Goal: Information Seeking & Learning: Learn about a topic

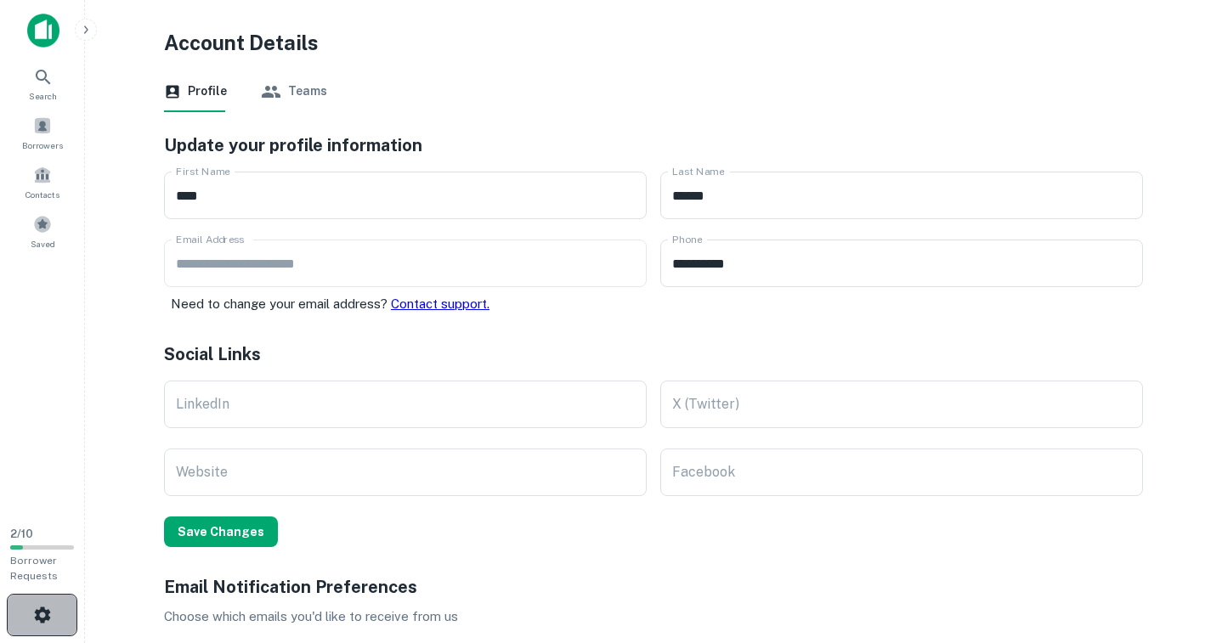
click at [54, 614] on button "button" at bounding box center [42, 615] width 71 height 42
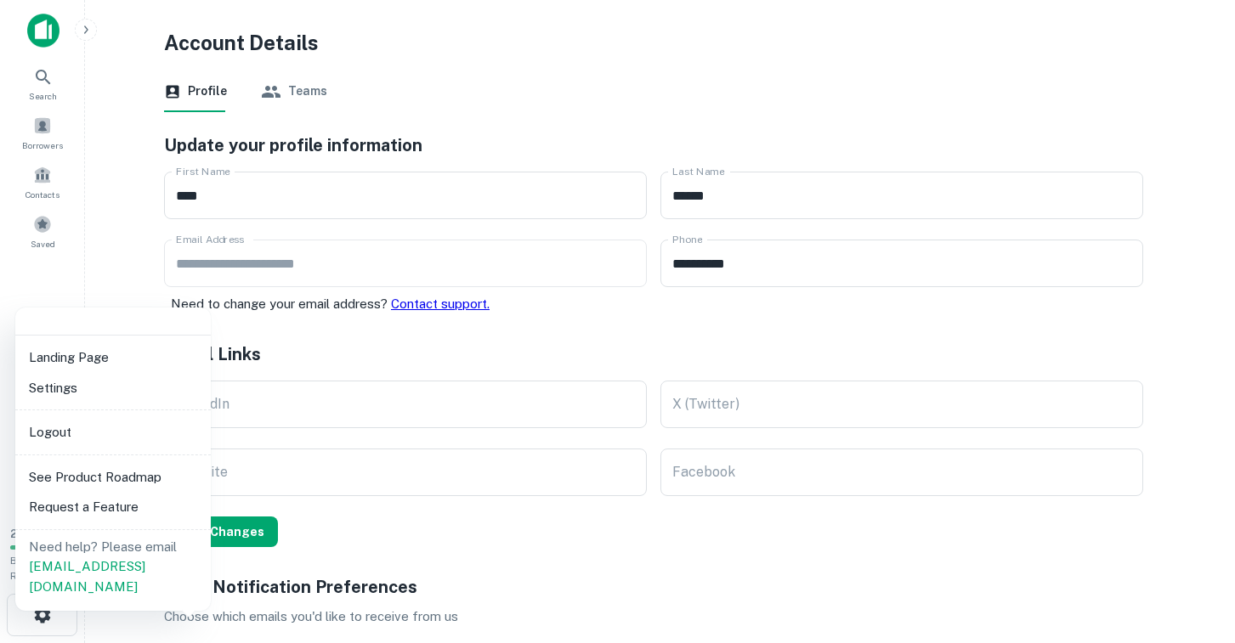
click at [1162, 387] on div at bounding box center [617, 321] width 1235 height 643
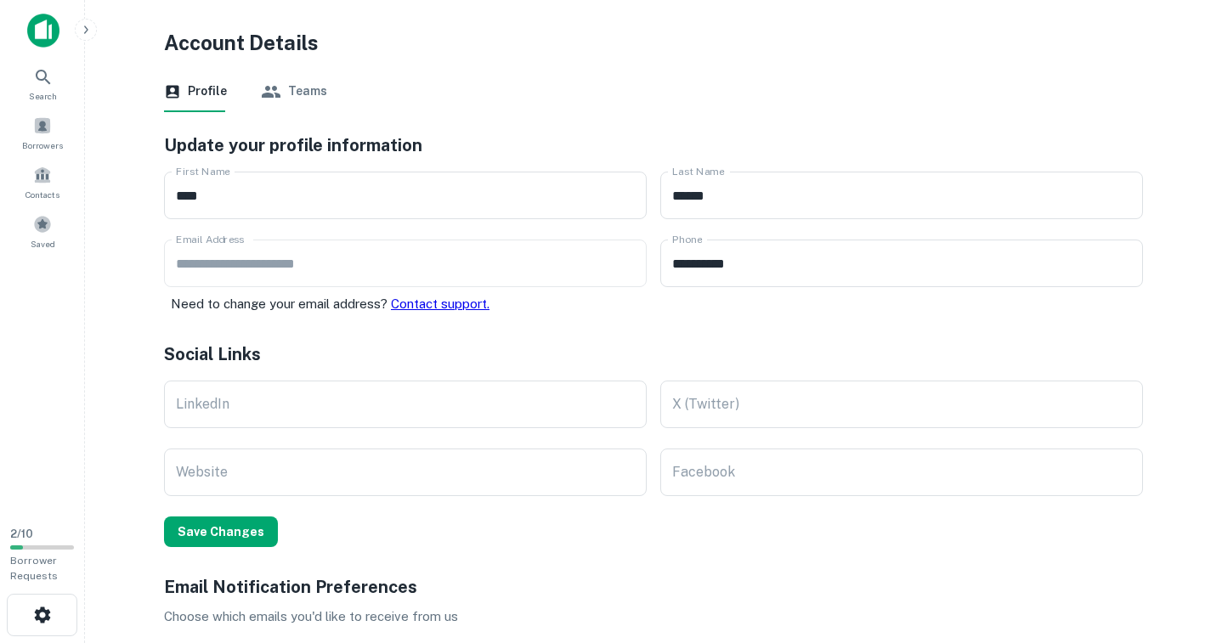
click at [91, 30] on icon "button" at bounding box center [86, 30] width 14 height 14
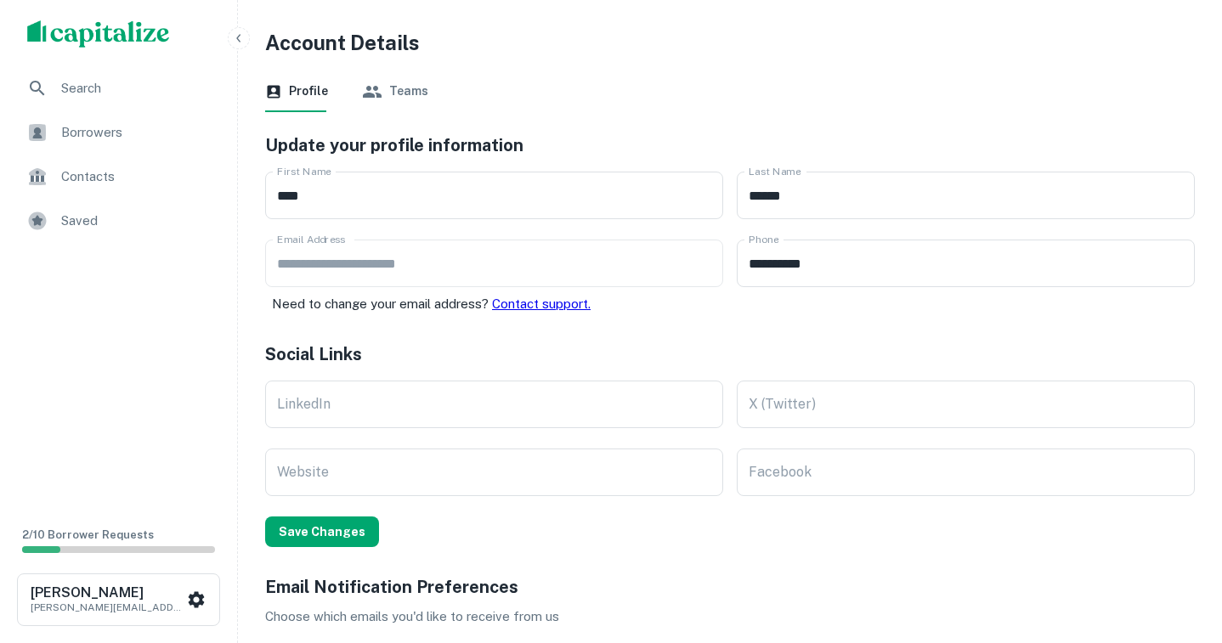
click at [86, 133] on span "Borrowers" at bounding box center [137, 132] width 152 height 20
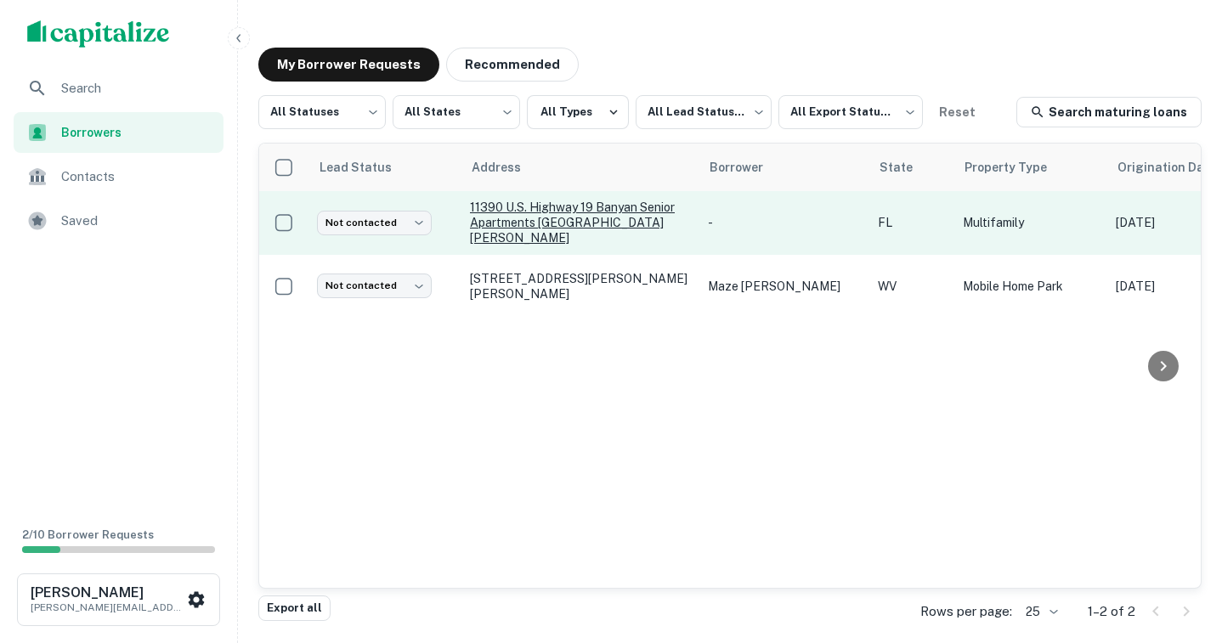
click at [595, 214] on p "11390 U.s. Highway 19 Banyan senior apartments [GEOGRAPHIC_DATA][PERSON_NAME]" at bounding box center [580, 223] width 221 height 47
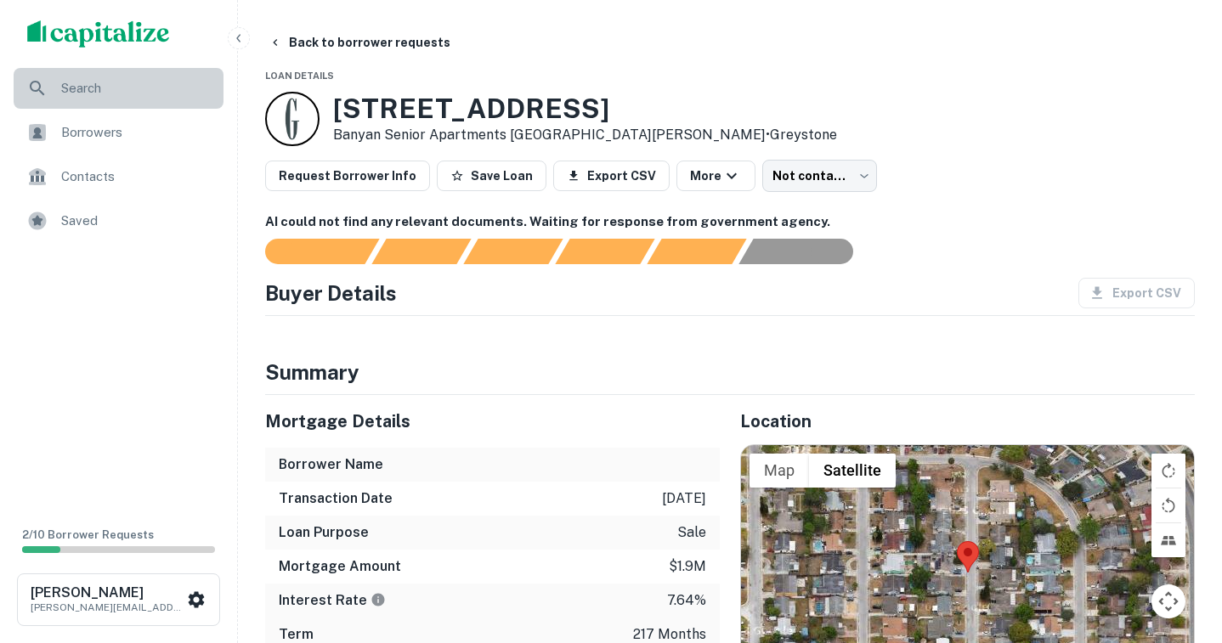
click at [93, 89] on span "Search" at bounding box center [137, 88] width 152 height 20
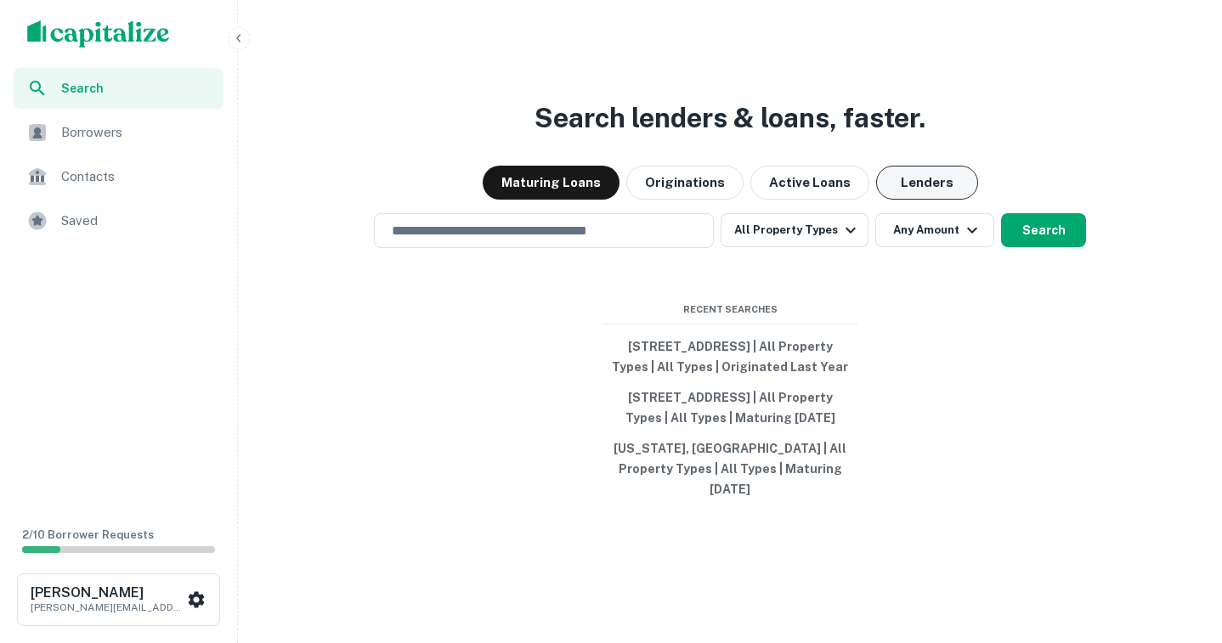
click at [920, 171] on button "Lenders" at bounding box center [927, 183] width 102 height 34
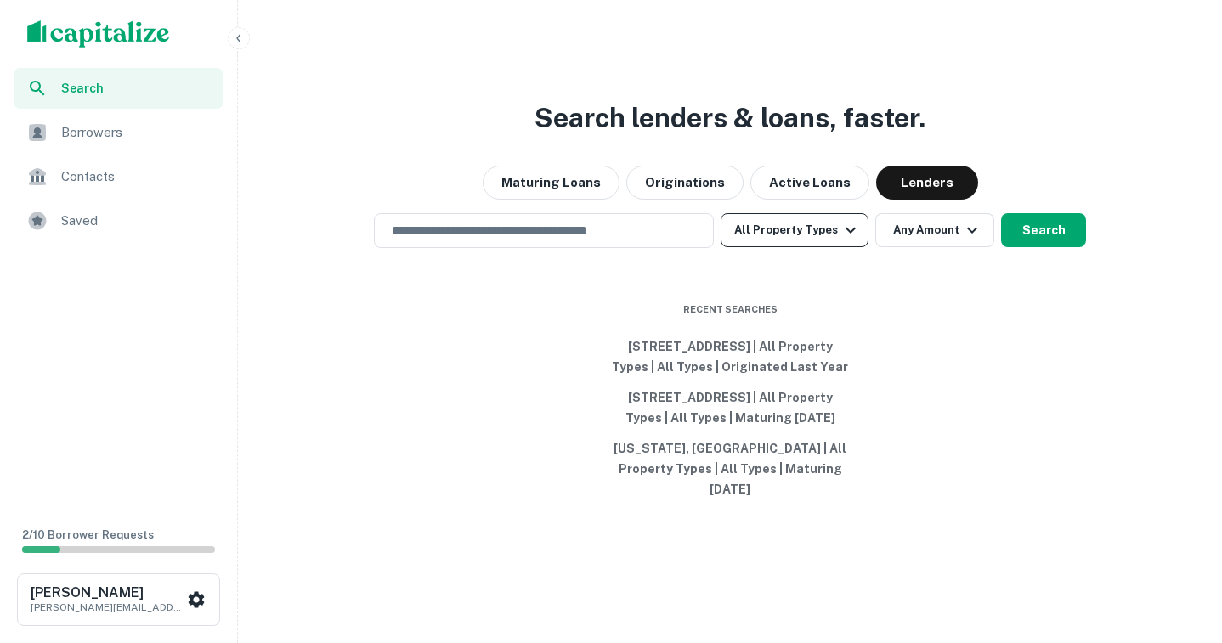
click at [841, 223] on icon "button" at bounding box center [851, 230] width 20 height 20
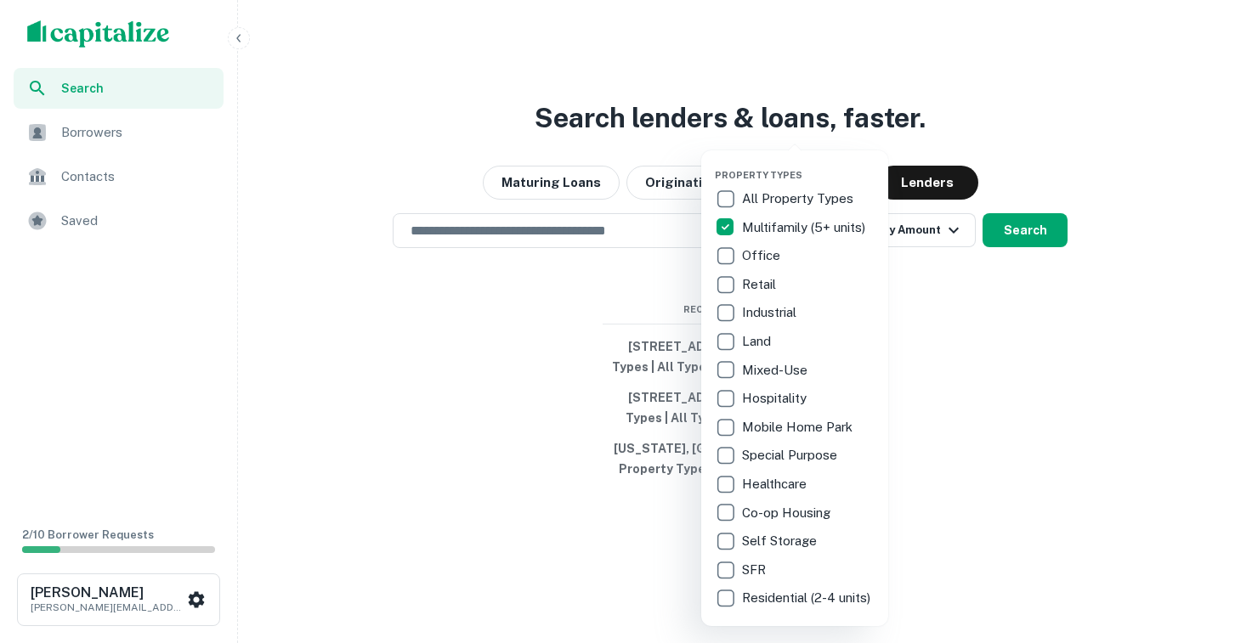
click at [1041, 370] on div at bounding box center [617, 321] width 1235 height 643
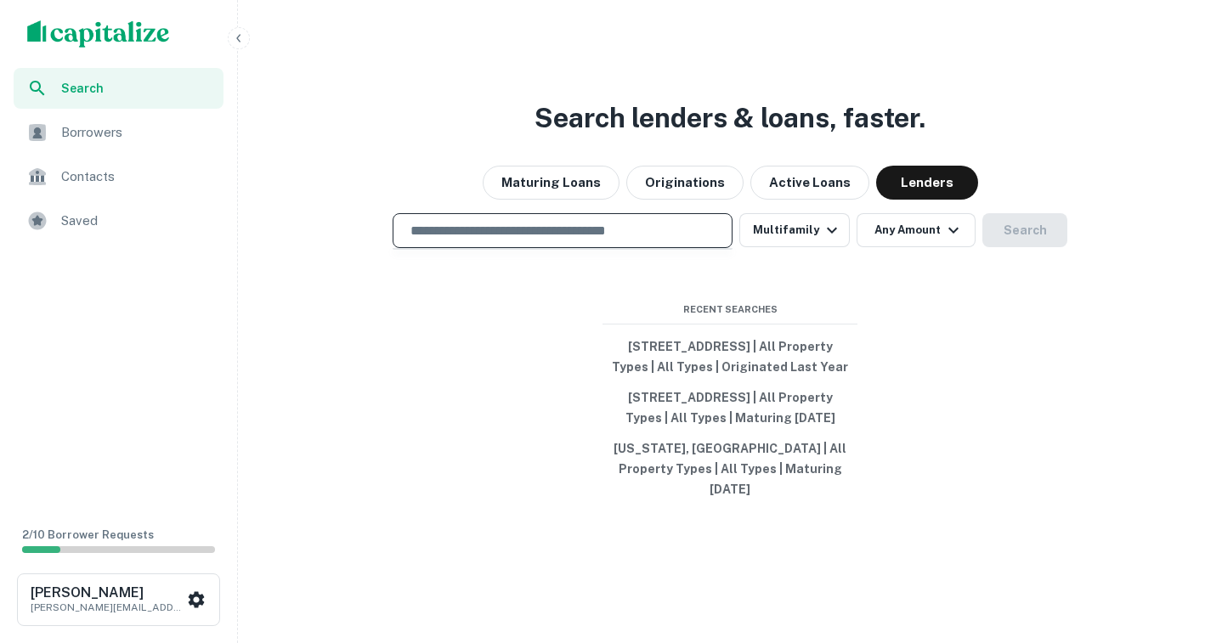
click at [490, 227] on input "text" at bounding box center [562, 231] width 325 height 20
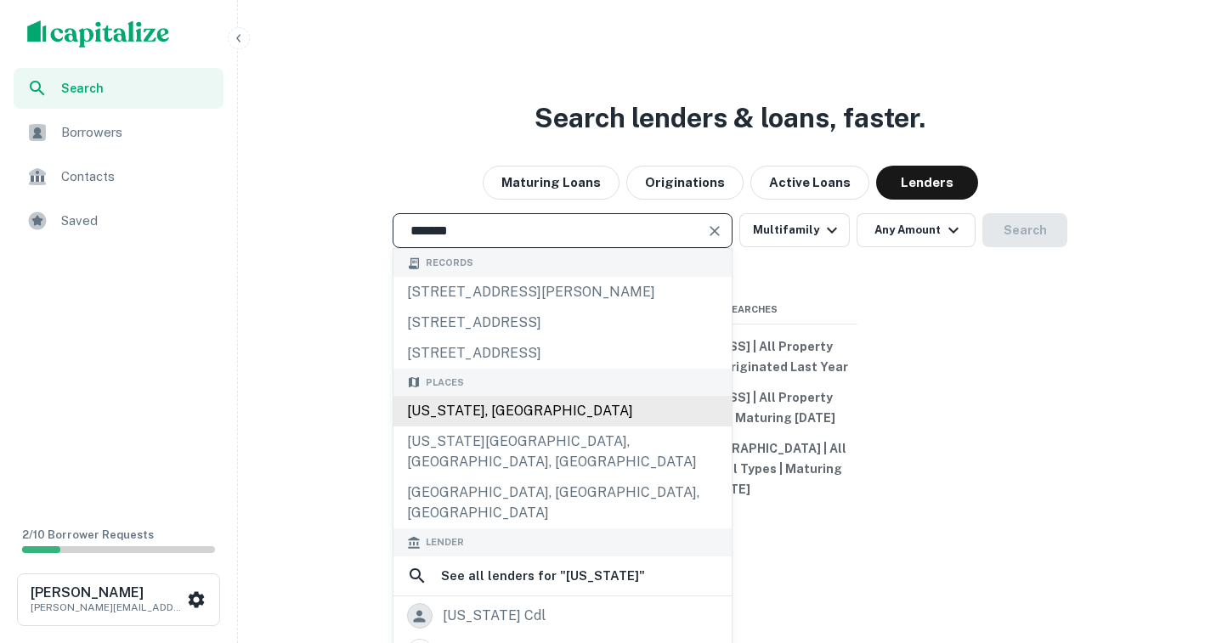
click at [478, 421] on div "Florida, USA" at bounding box center [562, 411] width 338 height 31
type input "**********"
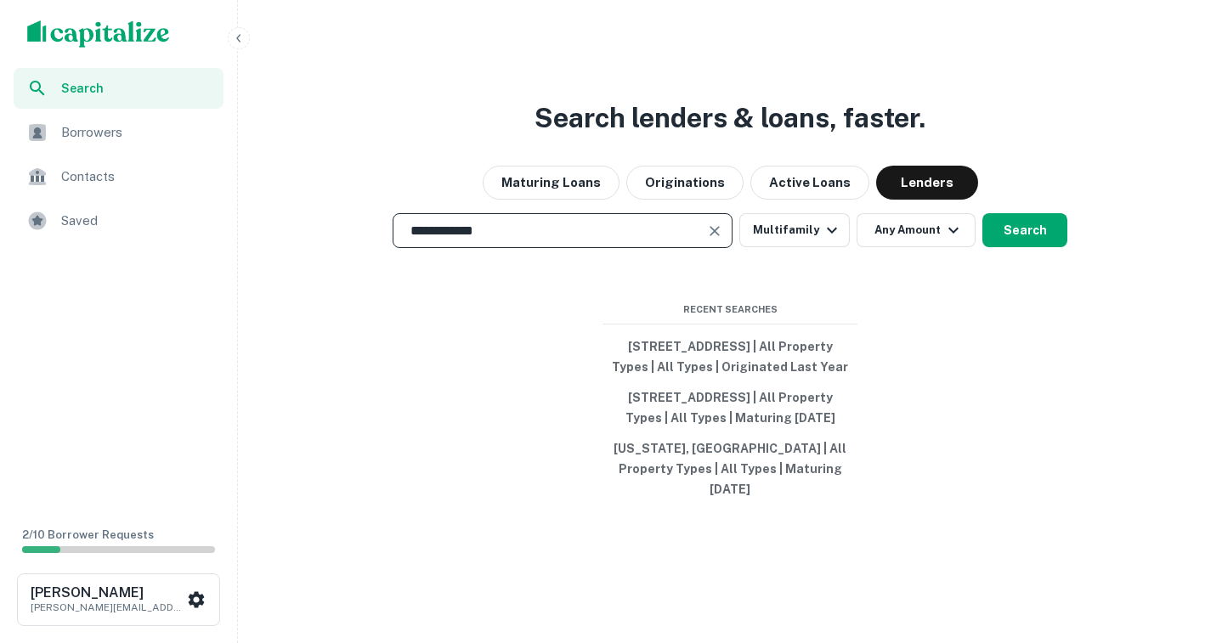
click at [1041, 239] on div "**********" at bounding box center [730, 362] width 971 height 643
click at [1029, 223] on button "Search" at bounding box center [1024, 230] width 85 height 34
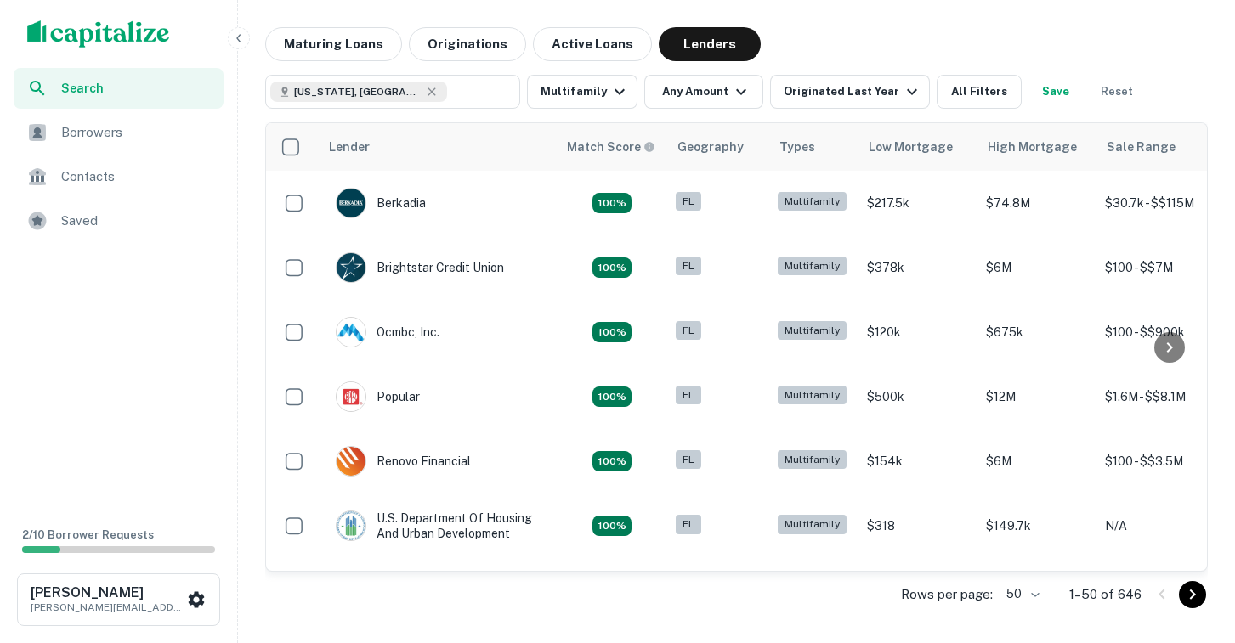
scroll to position [0, 170]
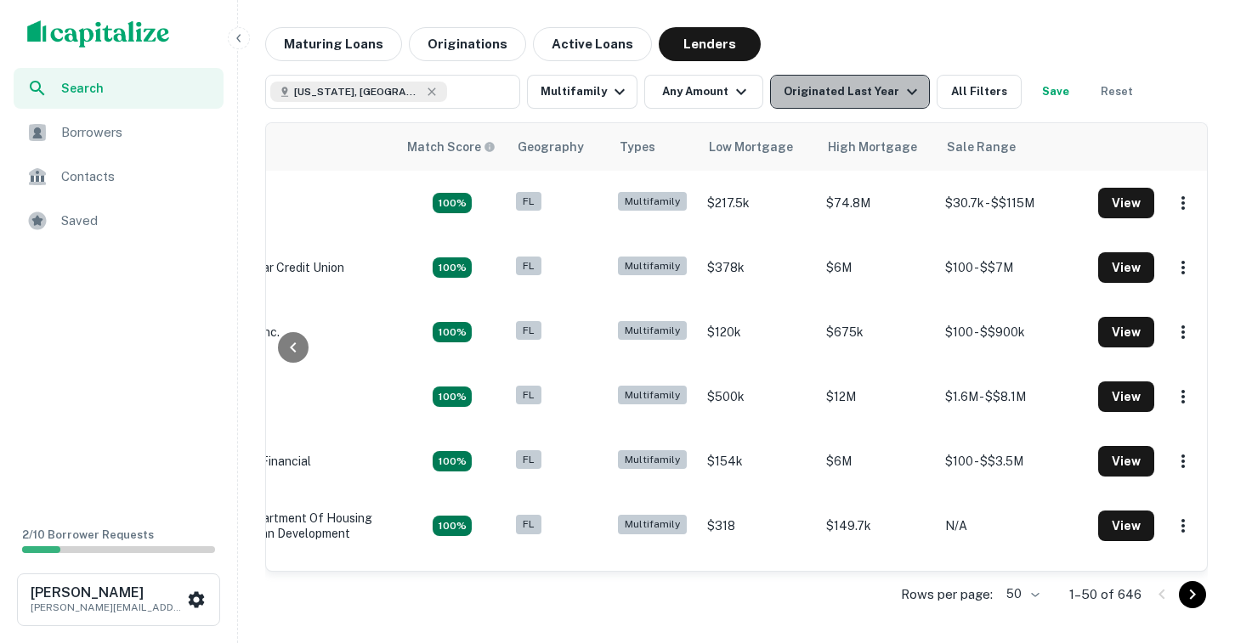
click at [902, 84] on icon "button" at bounding box center [912, 92] width 20 height 20
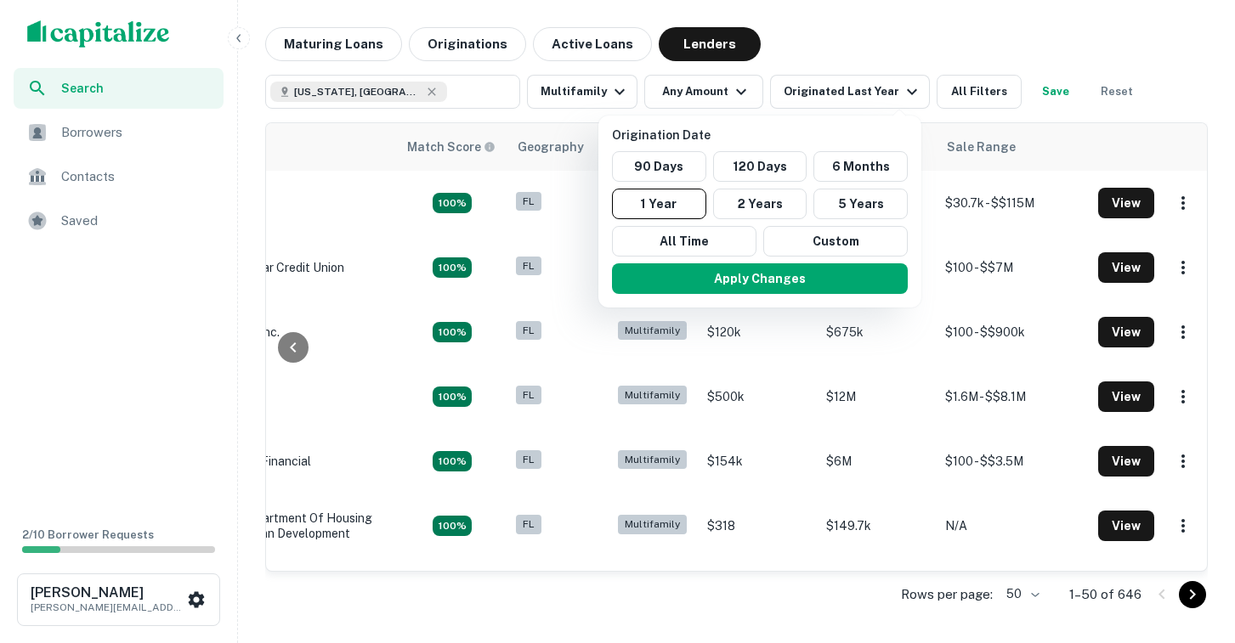
click at [1162, 97] on div at bounding box center [617, 321] width 1235 height 643
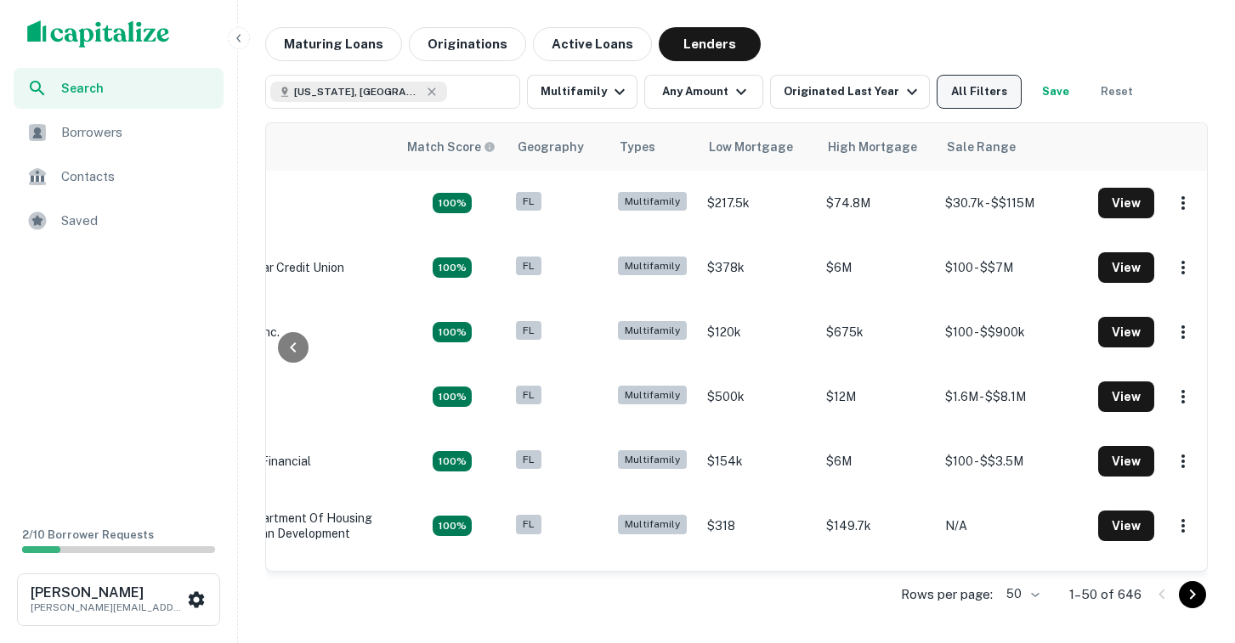
click at [977, 108] on button "All Filters" at bounding box center [979, 92] width 85 height 34
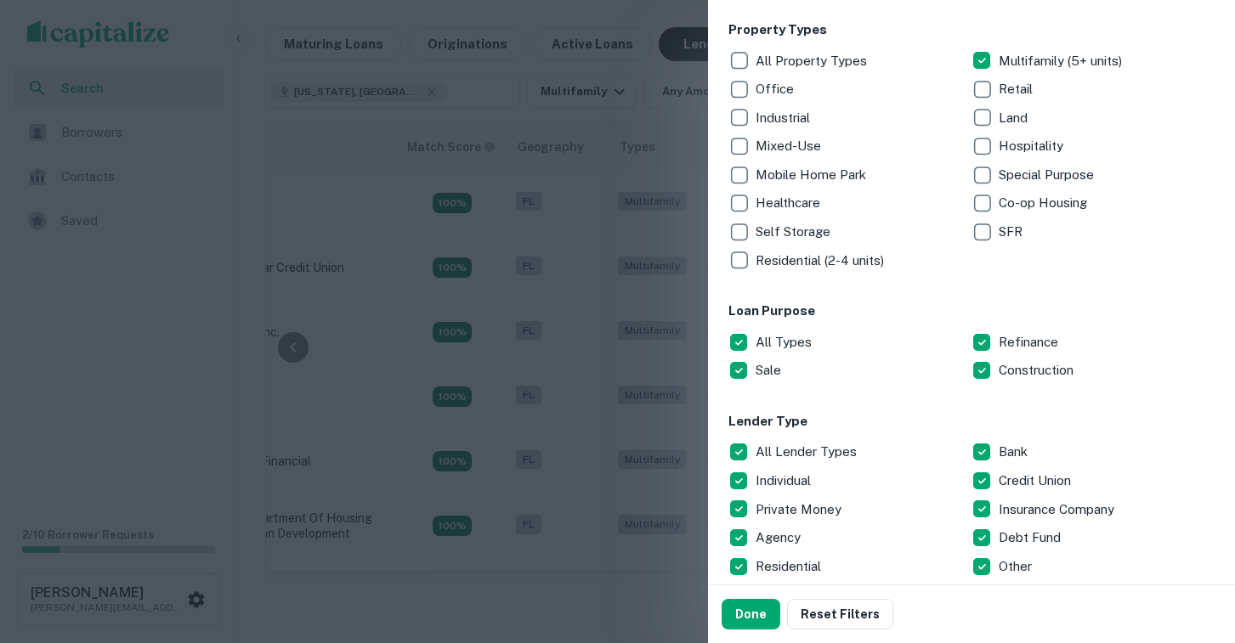
scroll to position [0, 0]
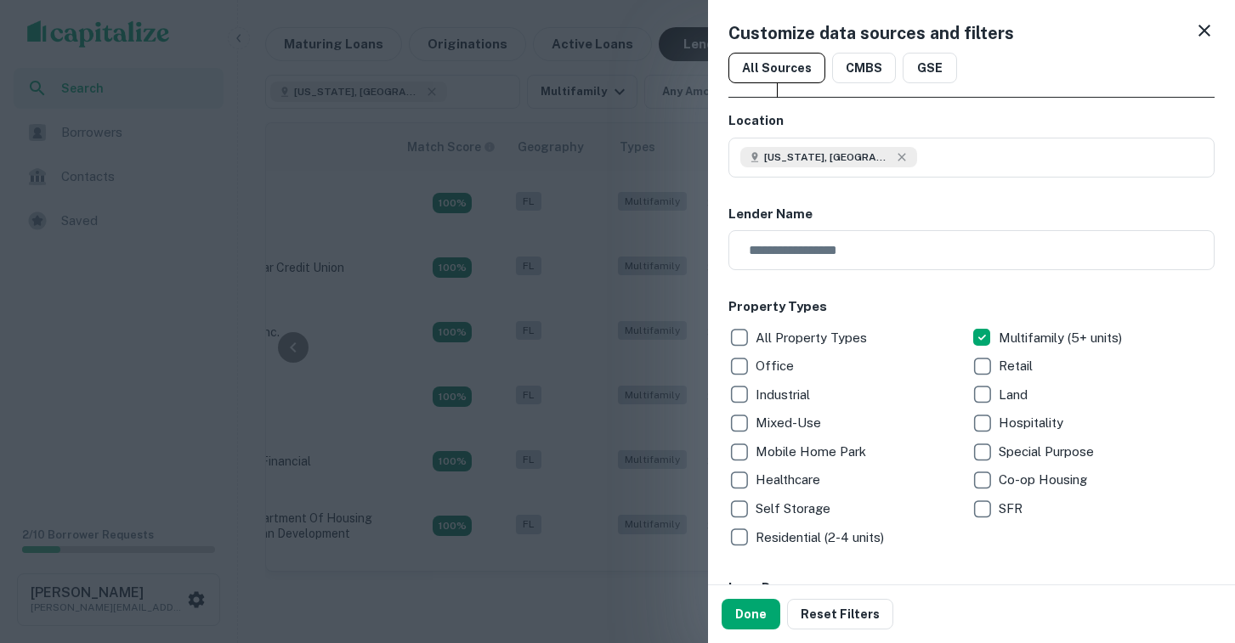
click at [1196, 31] on icon at bounding box center [1204, 30] width 20 height 20
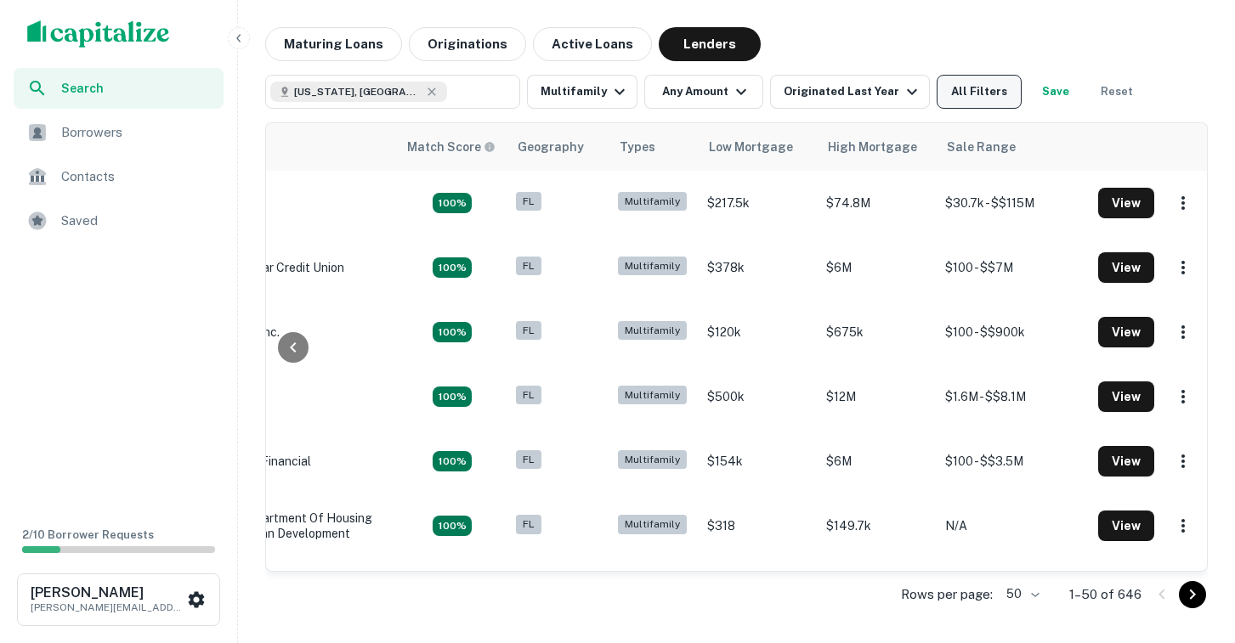
click at [956, 93] on button "All Filters" at bounding box center [979, 92] width 85 height 34
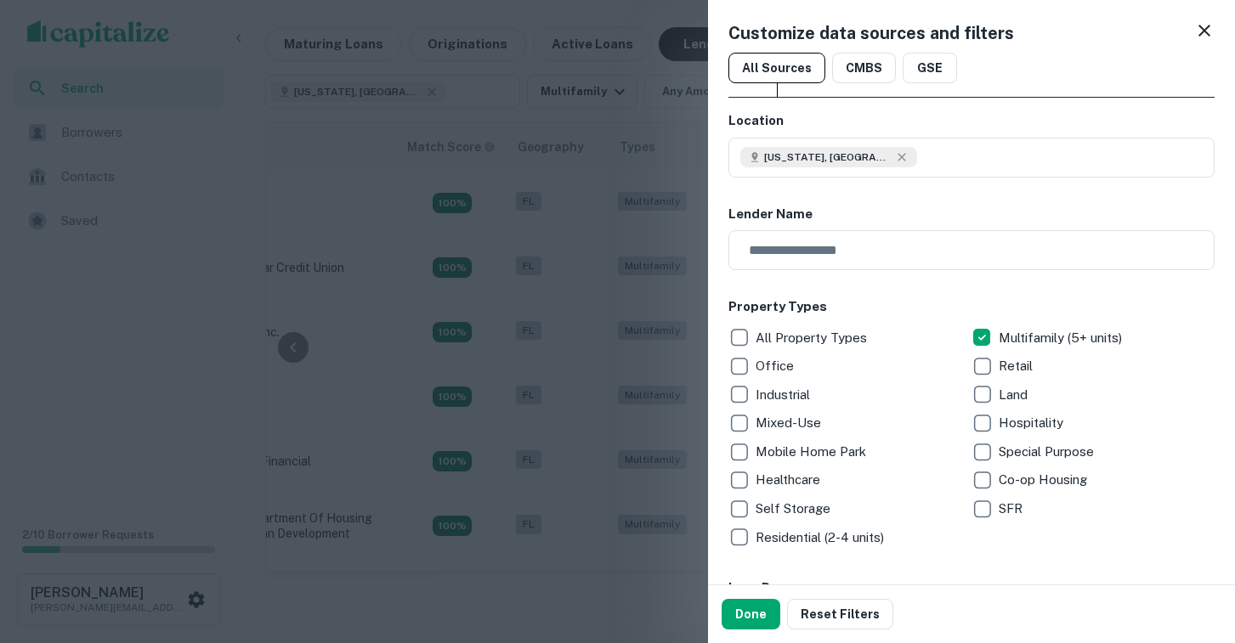
click at [1194, 25] on icon at bounding box center [1204, 30] width 20 height 20
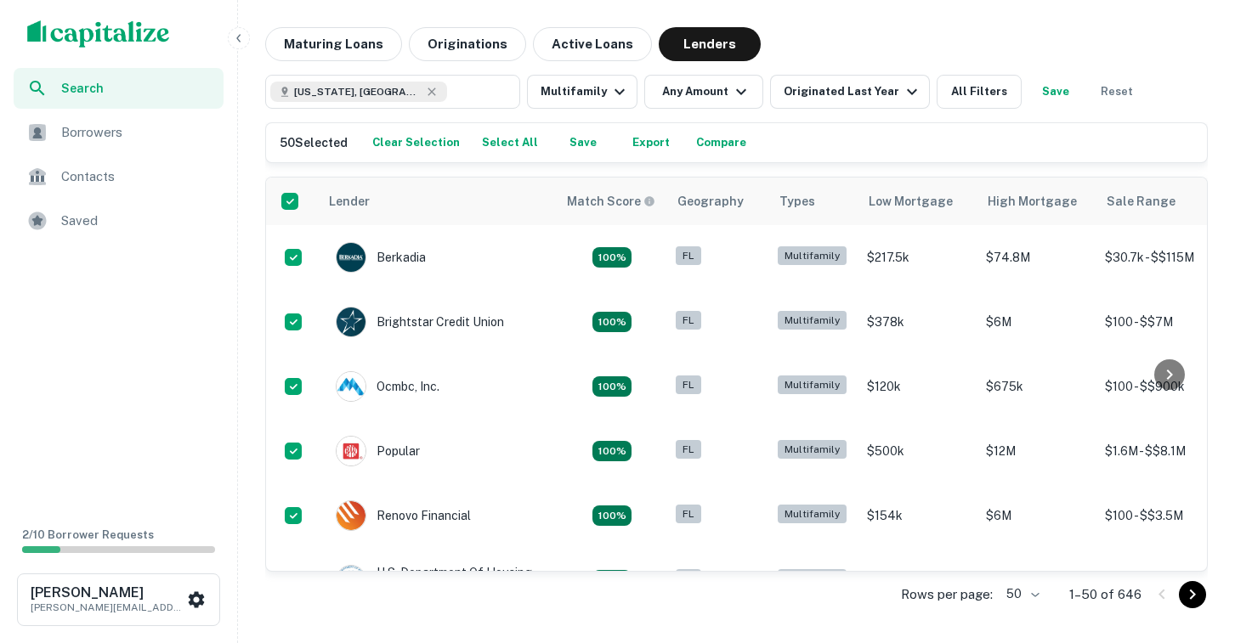
click at [75, 129] on span "Borrowers" at bounding box center [137, 132] width 152 height 20
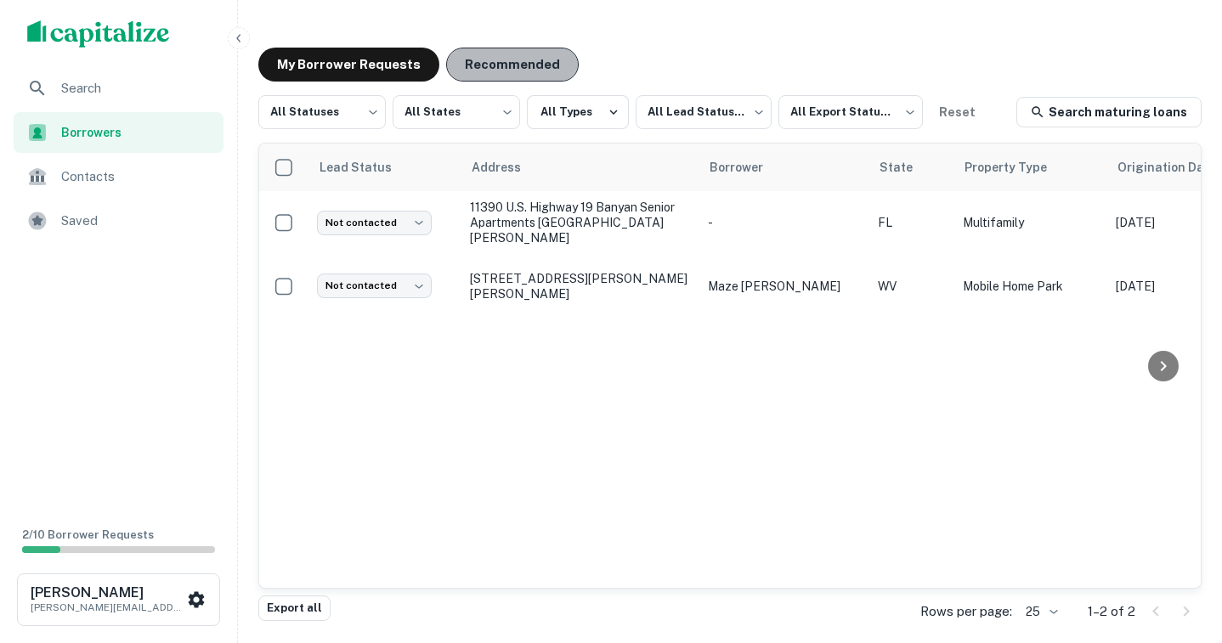
click at [505, 71] on button "Recommended" at bounding box center [512, 65] width 133 height 34
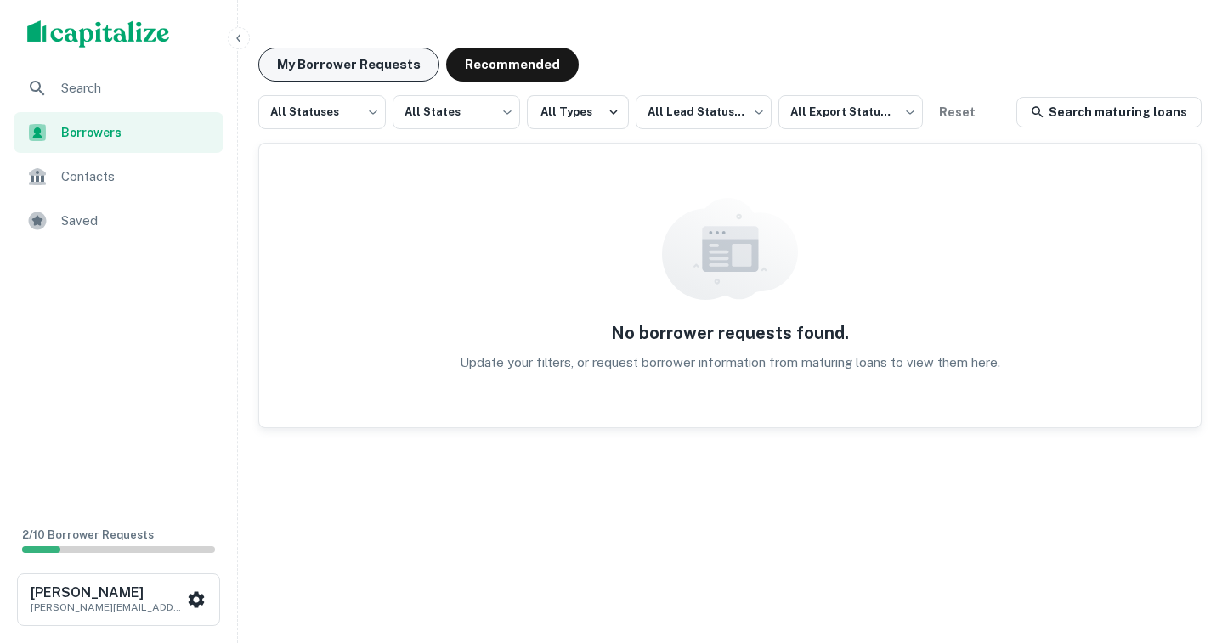
click at [388, 68] on button "My Borrower Requests" at bounding box center [348, 65] width 181 height 34
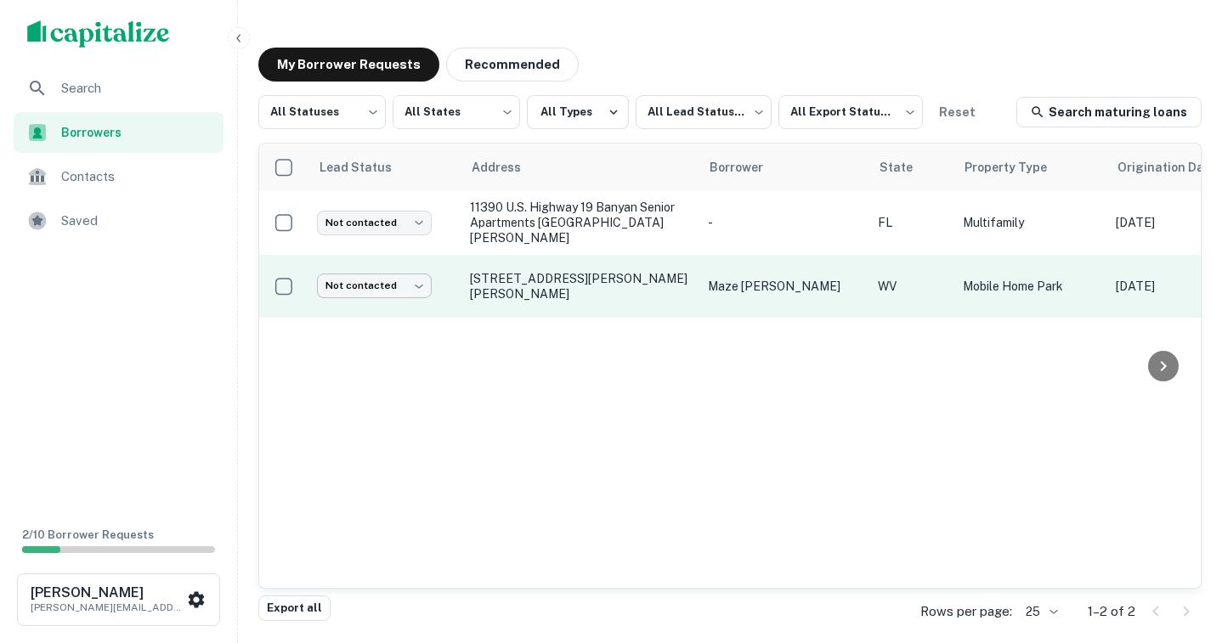
click at [376, 273] on body "Search Borrowers Contacts Saved 2 / 10 Borrower Requests Jake Coburn jake@myeli…" at bounding box center [611, 321] width 1222 height 643
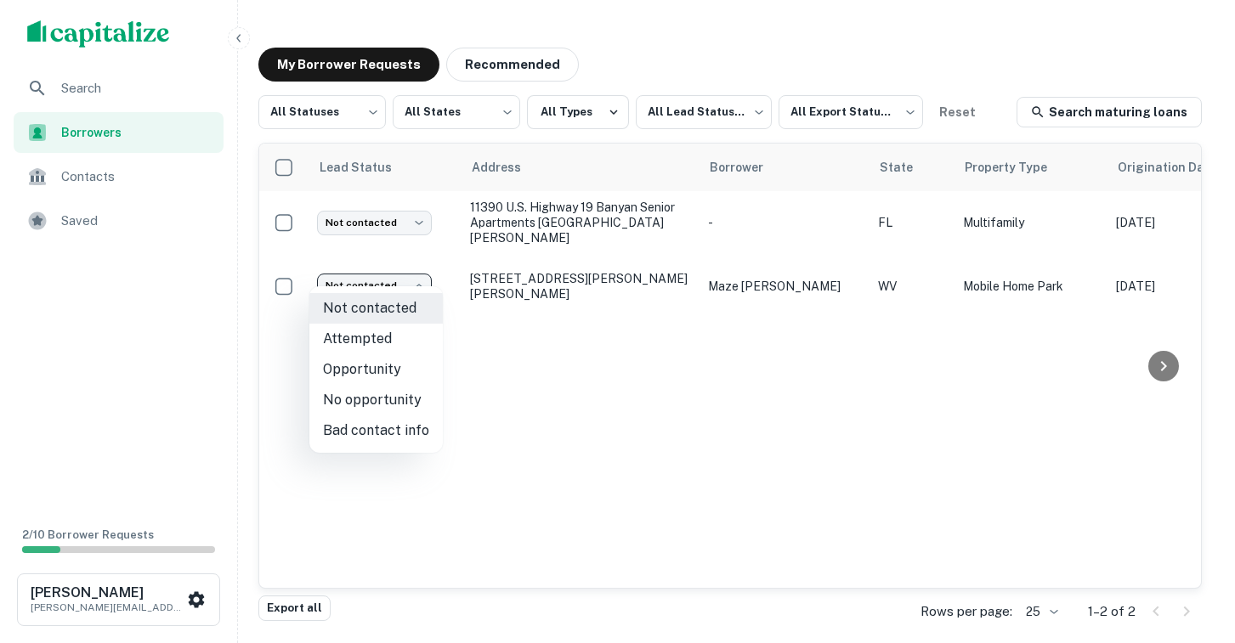
click at [533, 261] on div at bounding box center [617, 321] width 1235 height 643
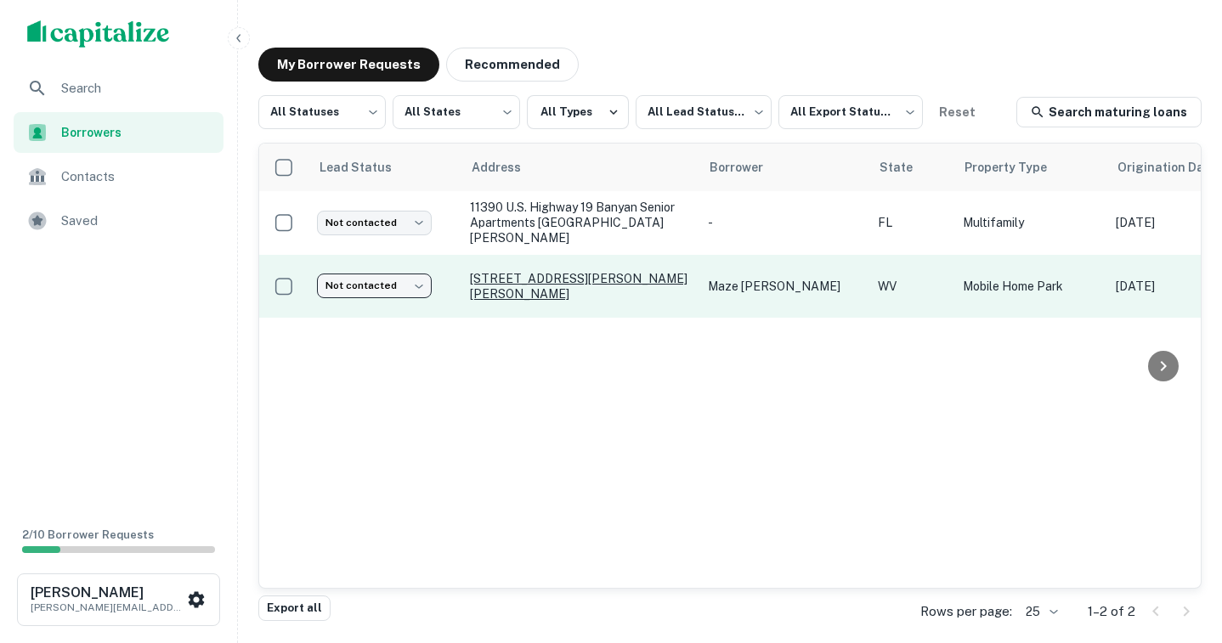
click at [516, 271] on p "[STREET_ADDRESS][PERSON_NAME][PERSON_NAME]" at bounding box center [580, 286] width 221 height 31
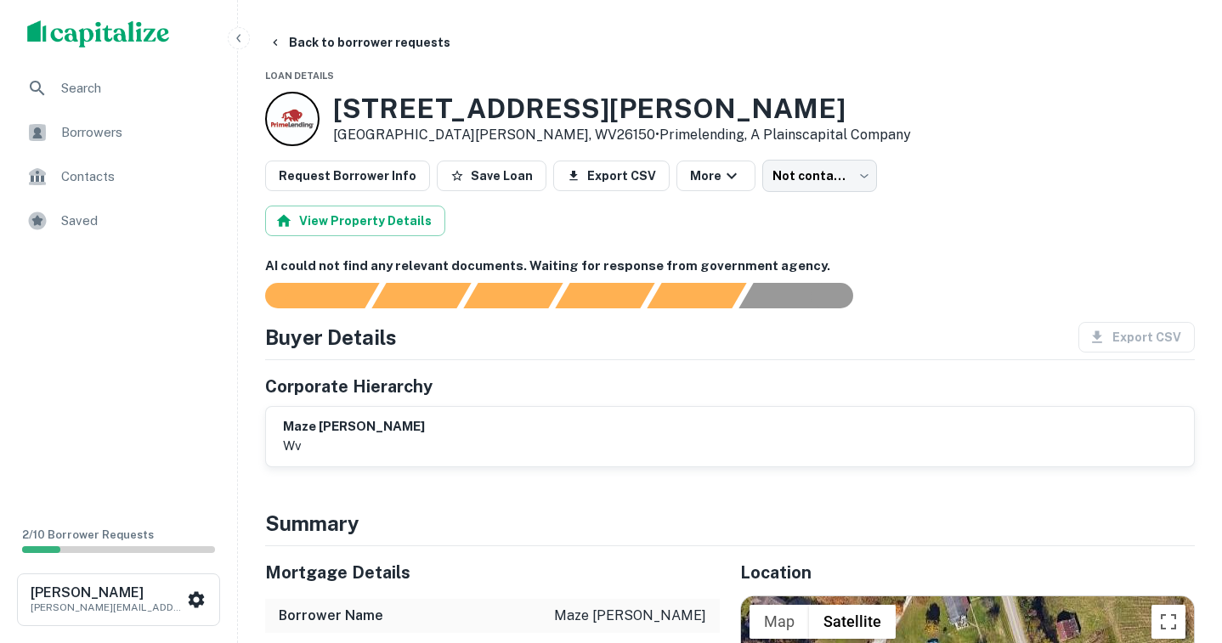
click at [150, 39] on img "scrollable content" at bounding box center [98, 33] width 143 height 27
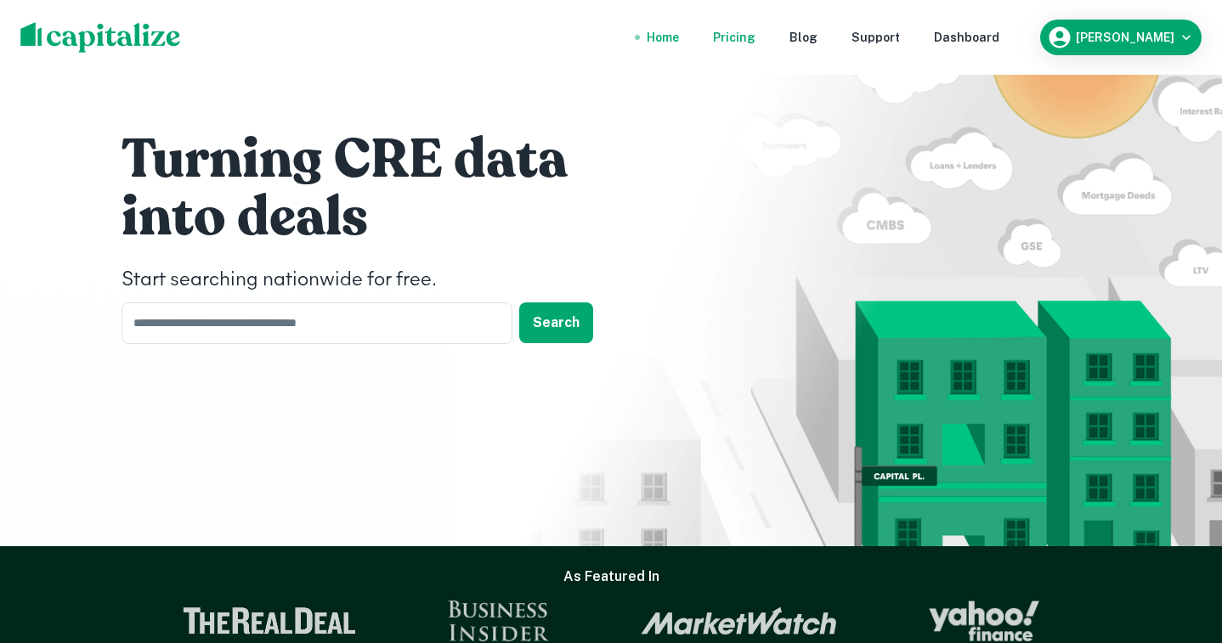
click at [756, 40] on div "Pricing" at bounding box center [734, 37] width 42 height 19
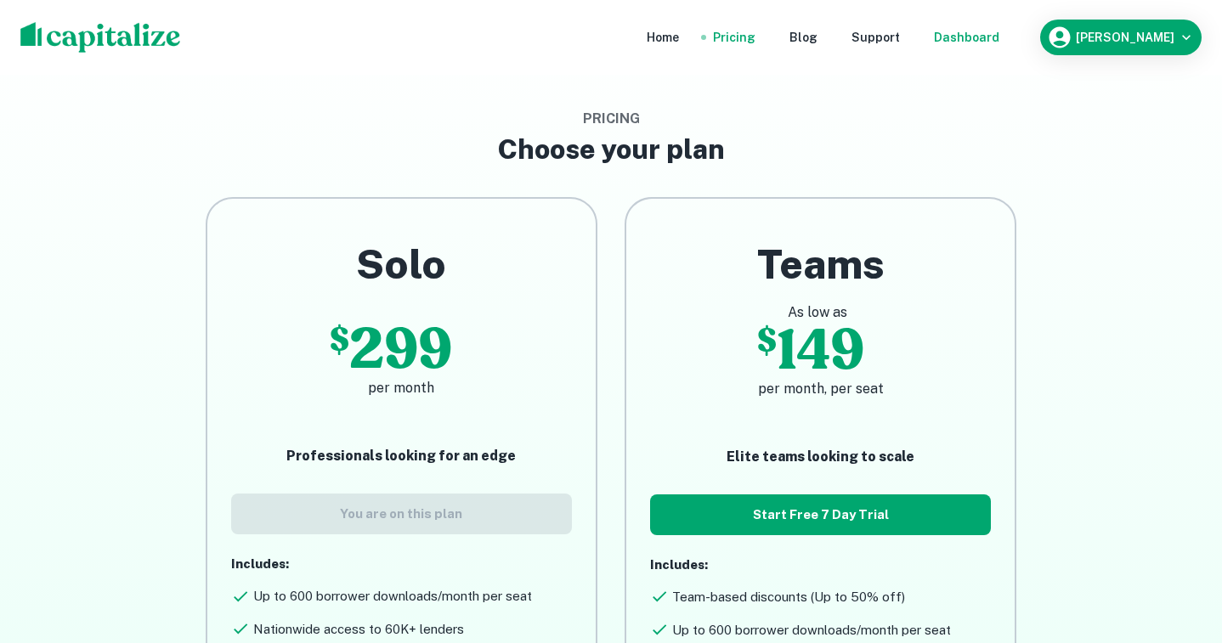
click at [999, 33] on div "Dashboard" at bounding box center [966, 37] width 65 height 19
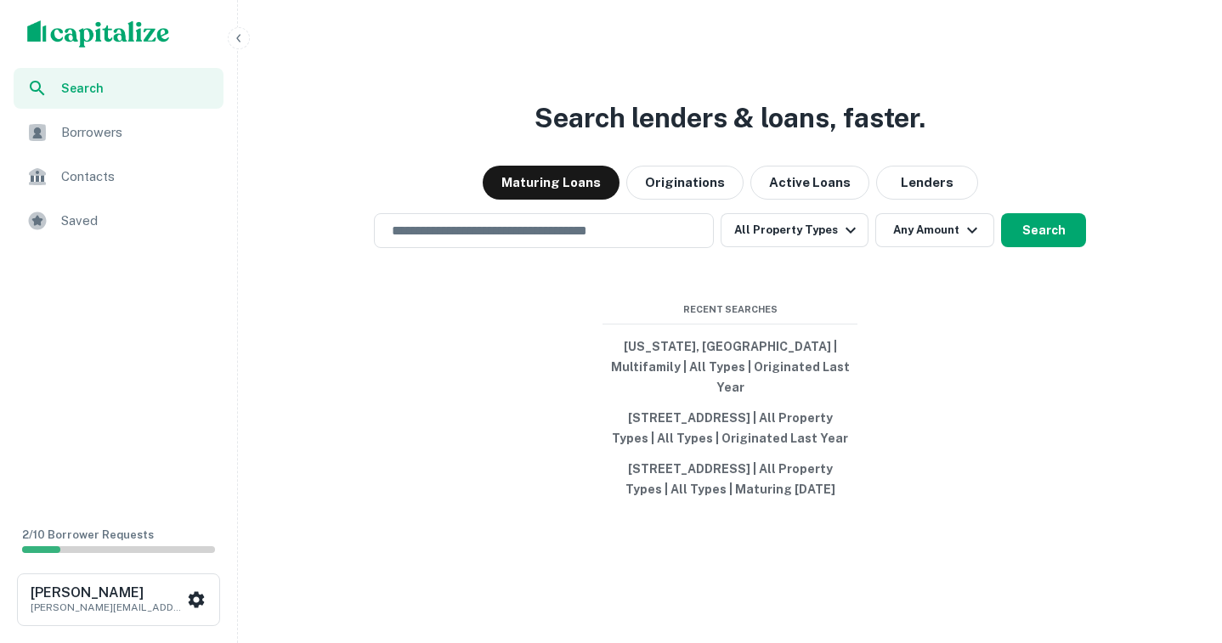
click at [141, 40] on img "scrollable content" at bounding box center [98, 33] width 143 height 27
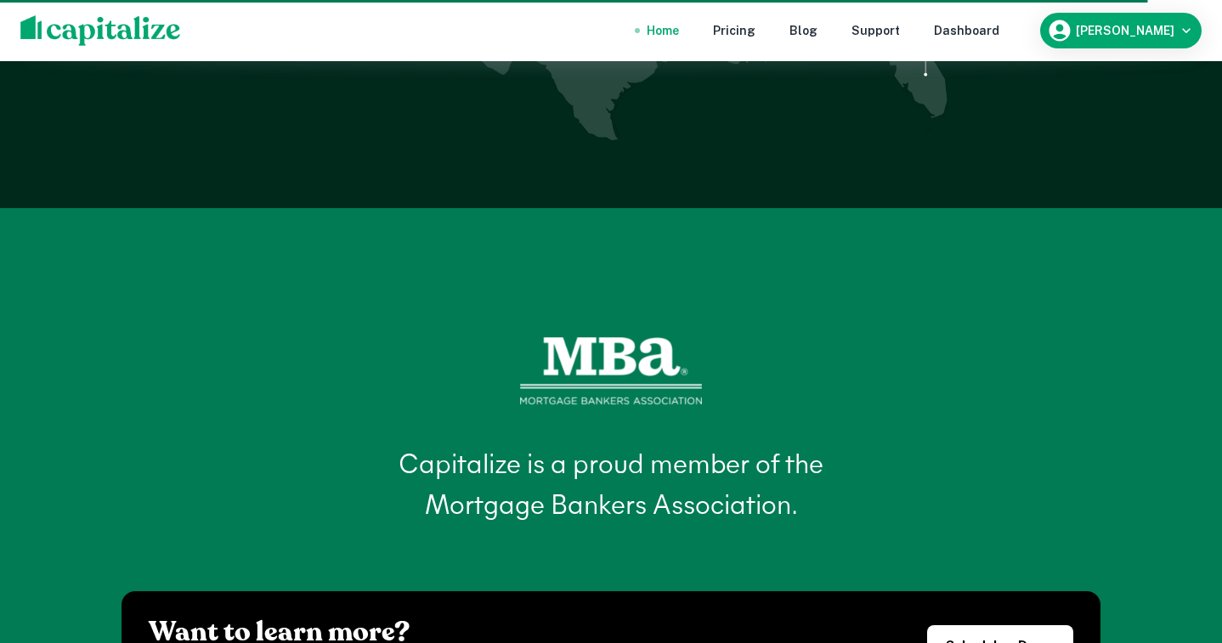
scroll to position [6658, 0]
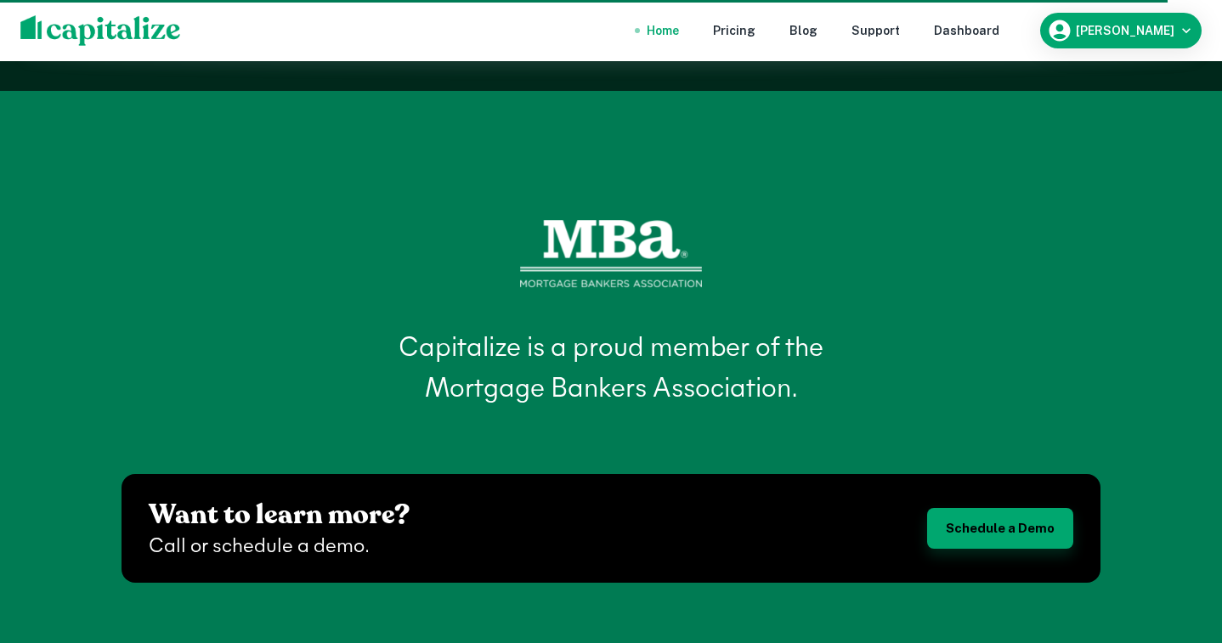
click at [1001, 508] on link "Schedule a Demo" at bounding box center [1000, 528] width 146 height 41
